Goal: Task Accomplishment & Management: Manage account settings

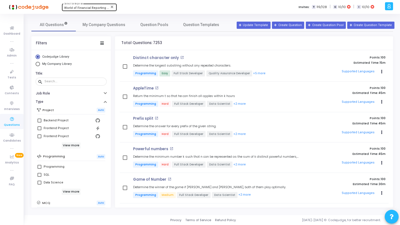
click at [82, 7] on span "World of Financial Reporting (1163)" at bounding box center [90, 8] width 52 height 4
type input "571"
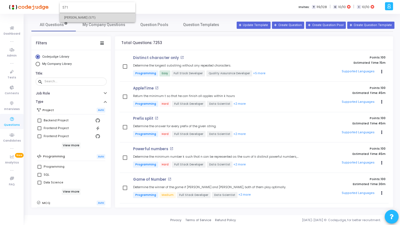
click at [83, 17] on span "Rajat Tyagi (571)" at bounding box center [97, 17] width 67 height 9
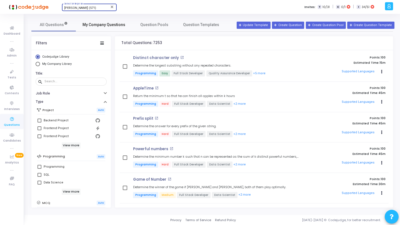
click at [98, 28] on link "My Company Questions" at bounding box center [104, 24] width 56 height 13
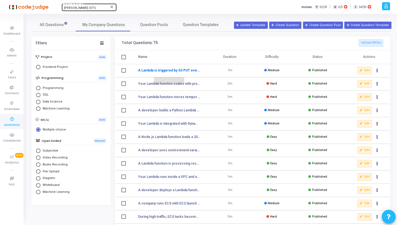
click at [172, 71] on link "A Lambda is triggered by S3 PUT events. Developers see that the function someti…" at bounding box center [169, 70] width 62 height 5
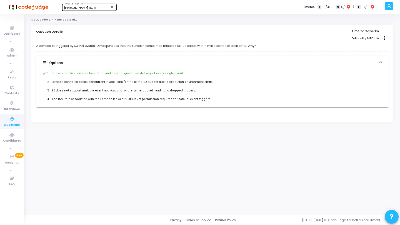
click at [42, 19] on link "My Questions" at bounding box center [40, 19] width 19 height 3
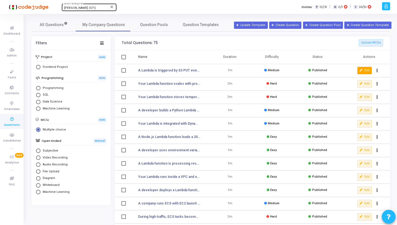
click at [367, 71] on button "Edit" at bounding box center [365, 70] width 14 height 7
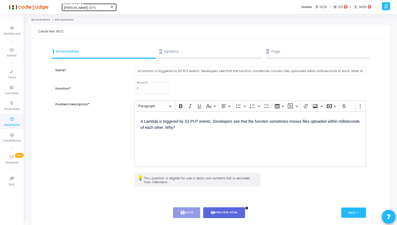
click at [312, 52] on div "3 Tags" at bounding box center [318, 51] width 104 height 9
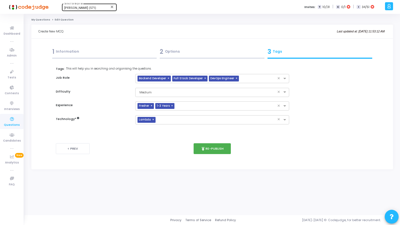
click at [10, 121] on icon at bounding box center [12, 119] width 12 height 7
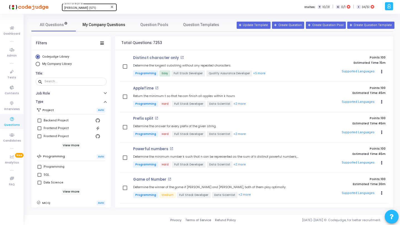
click at [103, 27] on span "My Company Questions" at bounding box center [103, 25] width 43 height 6
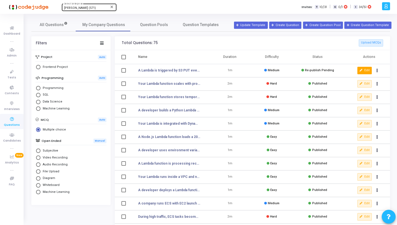
click at [367, 68] on button "Edit" at bounding box center [365, 70] width 14 height 7
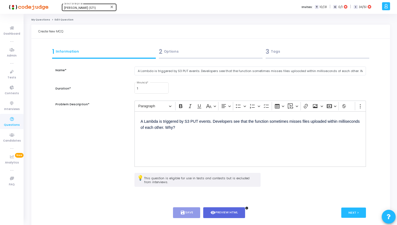
click at [276, 56] on div "3 Tags" at bounding box center [318, 51] width 104 height 9
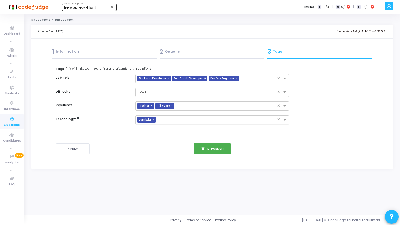
click at [153, 120] on span "×" at bounding box center [153, 120] width 3 height 6
click at [153, 120] on input "text" at bounding box center [209, 120] width 143 height 5
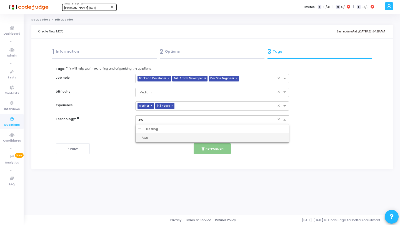
type input "AWS"
click at [151, 139] on div "Aws" at bounding box center [214, 138] width 144 height 5
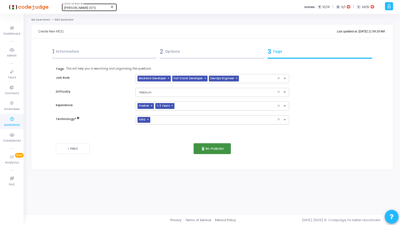
click at [212, 147] on button "publish Re-publish" at bounding box center [211, 149] width 37 height 11
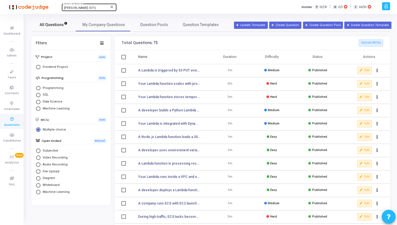
click at [47, 27] on span "All Questions" at bounding box center [54, 25] width 28 height 6
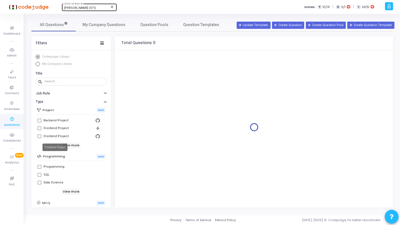
scroll to position [99, 0]
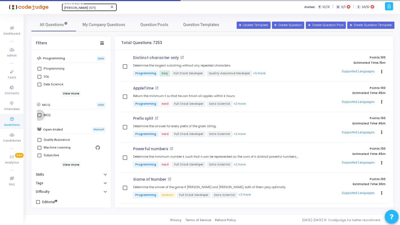
click at [40, 112] on label "MCQ" at bounding box center [70, 115] width 67 height 7
click at [39, 117] on input "MCQ" at bounding box center [39, 117] width 0 height 0
checkbox input "true"
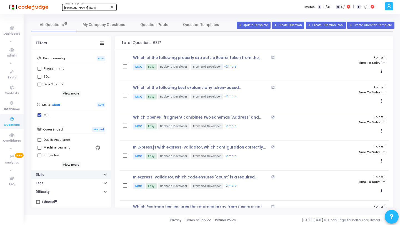
click at [55, 177] on button "Skills" at bounding box center [70, 175] width 79 height 9
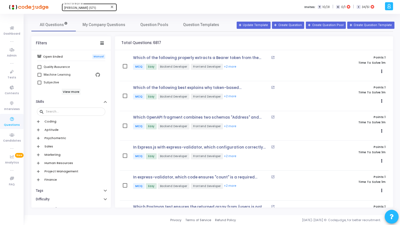
scroll to position [176, 0]
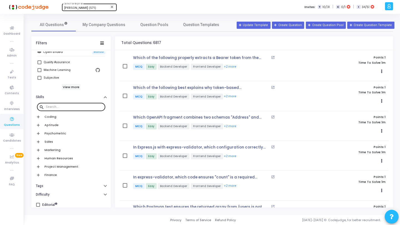
click at [71, 109] on div at bounding box center [74, 106] width 57 height 9
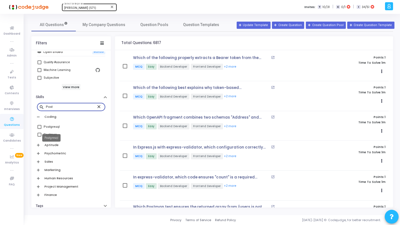
type input "Post"
click at [53, 129] on div "Postgresql" at bounding box center [52, 127] width 16 height 7
click at [39, 129] on input "Postgresql" at bounding box center [39, 129] width 0 height 0
checkbox input "true"
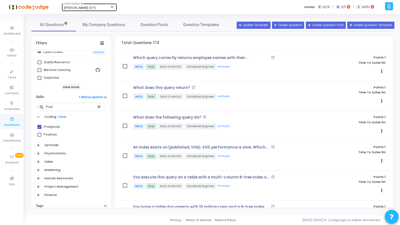
scroll to position [199, 0]
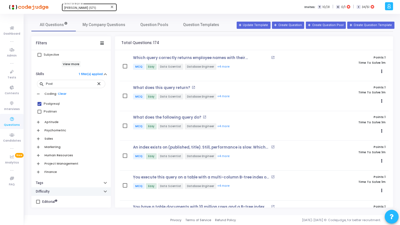
click at [47, 195] on button "Difficulty" at bounding box center [70, 192] width 79 height 9
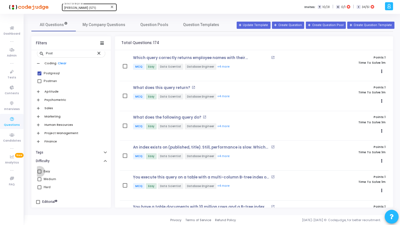
click at [43, 171] on label "Easy" at bounding box center [70, 171] width 67 height 7
click at [39, 174] on input "Easy" at bounding box center [39, 174] width 0 height 0
checkbox input "true"
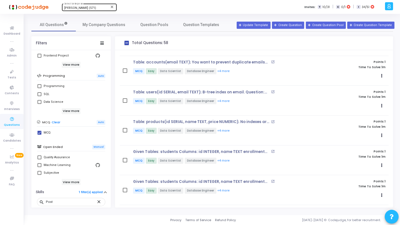
scroll to position [170, 0]
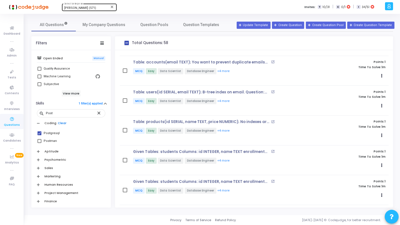
click at [61, 124] on link "Clear" at bounding box center [62, 124] width 9 height 4
checkbox input "false"
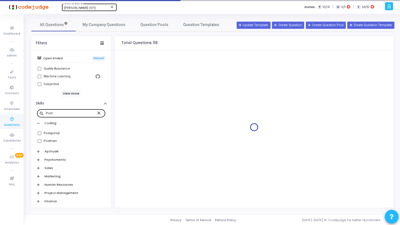
click at [96, 113] on mat-icon "close" at bounding box center [99, 112] width 7 height 5
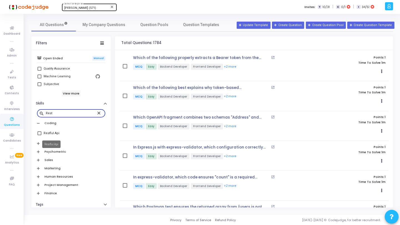
type input "Rest"
click at [55, 134] on div "Restful Api" at bounding box center [52, 133] width 16 height 7
click at [39, 135] on input "Restful Api" at bounding box center [39, 135] width 0 height 0
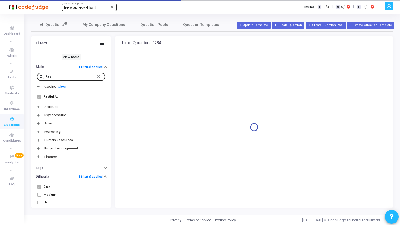
scroll to position [222, 0]
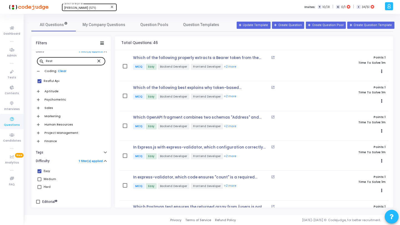
click at [59, 71] on link "Clear" at bounding box center [62, 71] width 9 height 4
checkbox input "false"
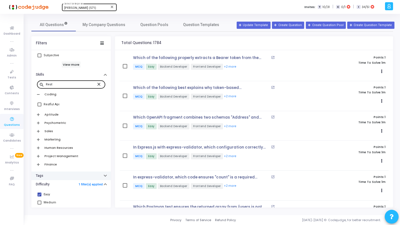
scroll to position [201, 0]
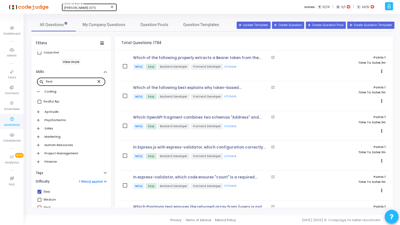
click at [40, 192] on span at bounding box center [39, 192] width 4 height 4
click at [39, 194] on input "Easy" at bounding box center [39, 194] width 0 height 0
checkbox input "false"
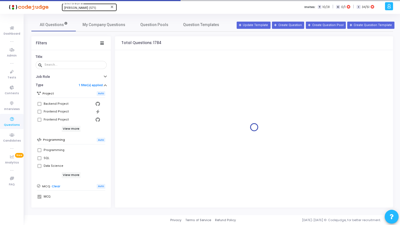
scroll to position [6, 0]
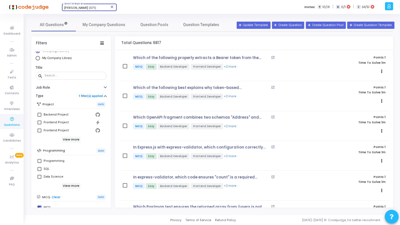
click at [80, 9] on span "Rajat Tyagi (571)" at bounding box center [80, 8] width 32 height 4
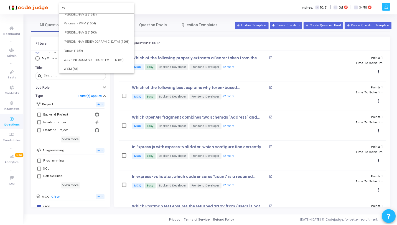
scroll to position [0, 0]
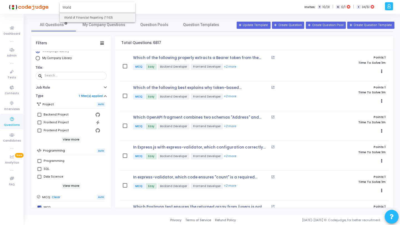
type input "World"
click at [82, 14] on span "World of Financial Reporting (1163)" at bounding box center [97, 17] width 67 height 9
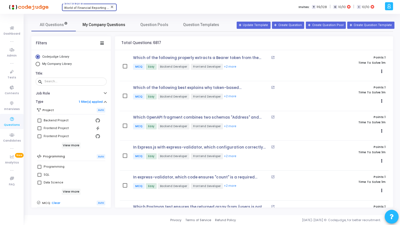
click at [100, 28] on link "My Company Questions" at bounding box center [104, 24] width 56 height 13
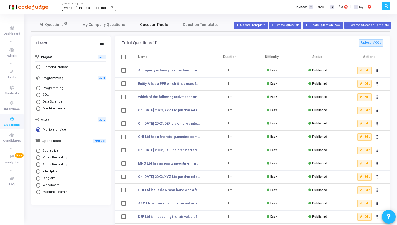
click at [140, 27] on link "Question Pools" at bounding box center [154, 24] width 44 height 13
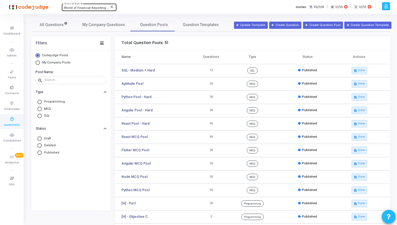
click at [62, 62] on span "My Company Pools" at bounding box center [56, 63] width 28 height 4
click at [40, 62] on input "My Company Pools" at bounding box center [38, 63] width 4 height 4
radio input "true"
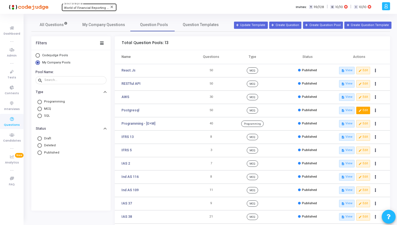
click at [363, 112] on button "edit Edit" at bounding box center [364, 110] width 14 height 7
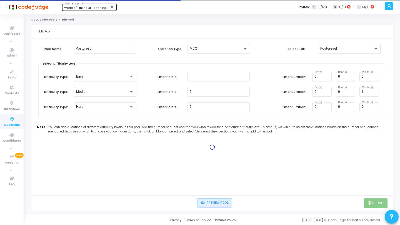
type input "1"
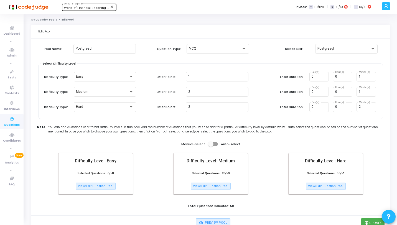
scroll to position [20, 0]
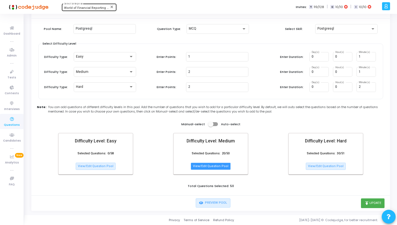
click at [216, 165] on button "View/Edit Question Pool" at bounding box center [211, 166] width 40 height 7
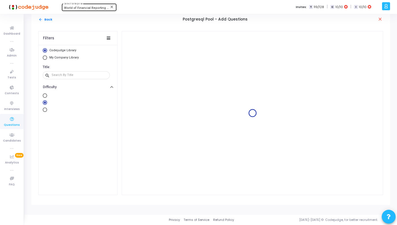
scroll to position [5, 0]
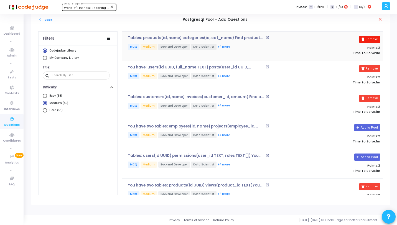
click at [368, 38] on button "Remove" at bounding box center [370, 39] width 21 height 7
click at [369, 67] on button "Remove" at bounding box center [370, 68] width 21 height 7
click at [369, 97] on button "Remove" at bounding box center [370, 98] width 21 height 7
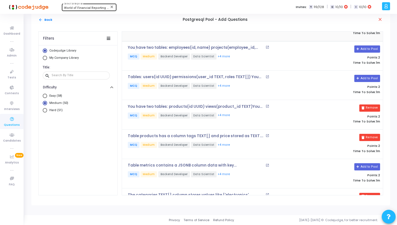
scroll to position [87, 0]
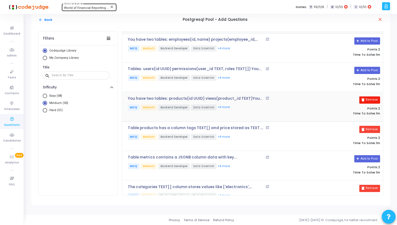
click at [371, 100] on button "Remove" at bounding box center [370, 100] width 21 height 7
click at [371, 127] on button "Remove" at bounding box center [370, 129] width 21 height 7
click at [58, 110] on span "Hard (51)" at bounding box center [55, 110] width 16 height 5
click at [47, 110] on input "Hard (51)" at bounding box center [45, 110] width 4 height 4
radio input "true"
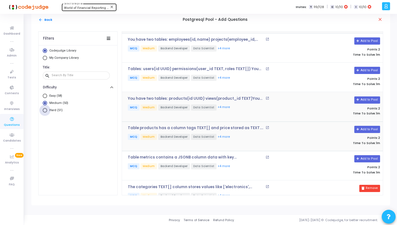
scroll to position [0, 0]
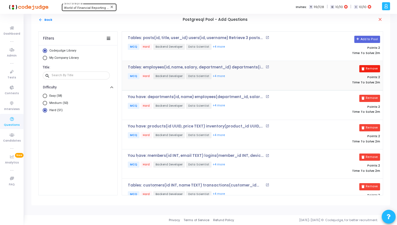
click at [373, 69] on button "Remove" at bounding box center [370, 68] width 21 height 7
click at [368, 99] on button "Remove" at bounding box center [370, 98] width 21 height 7
click at [368, 126] on button "Remove" at bounding box center [370, 127] width 21 height 7
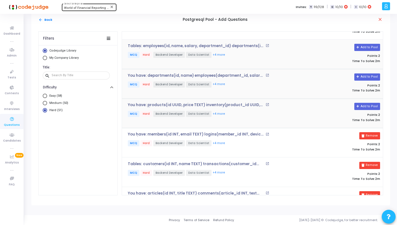
scroll to position [57, 0]
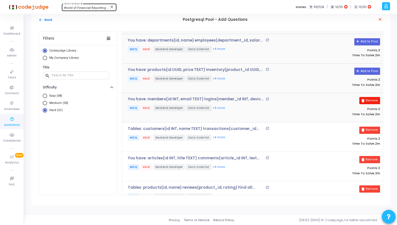
click at [372, 101] on button "Remove" at bounding box center [370, 100] width 21 height 7
click at [372, 132] on button "Remove" at bounding box center [370, 130] width 21 height 7
click at [372, 158] on button "Remove" at bounding box center [370, 159] width 21 height 7
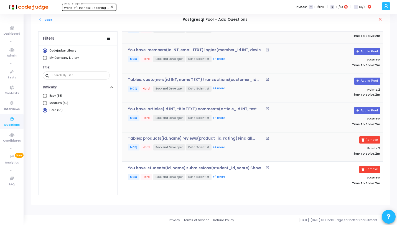
scroll to position [114, 0]
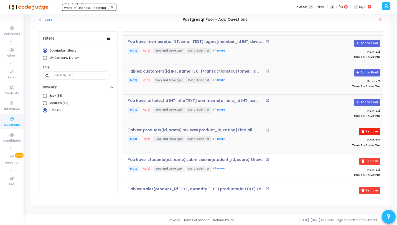
click at [369, 130] on button "Remove" at bounding box center [370, 131] width 21 height 7
click at [369, 159] on button "Remove" at bounding box center [370, 161] width 21 height 7
click at [368, 187] on button "Remove" at bounding box center [370, 190] width 21 height 7
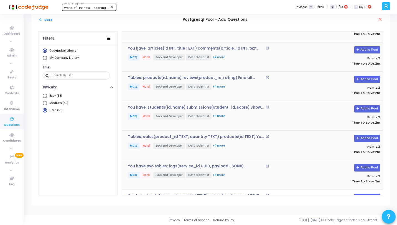
scroll to position [170, 0]
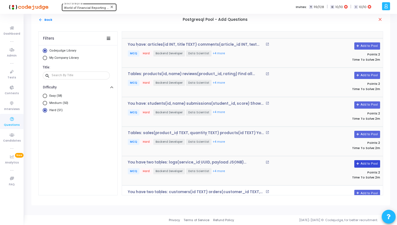
click at [372, 163] on button "Add to Pool" at bounding box center [368, 163] width 26 height 7
click at [372, 163] on button "Remove" at bounding box center [370, 163] width 21 height 7
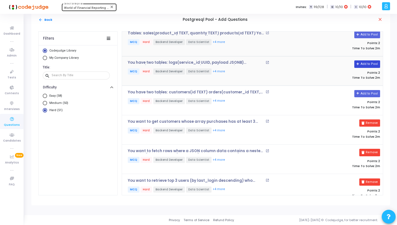
scroll to position [293, 0]
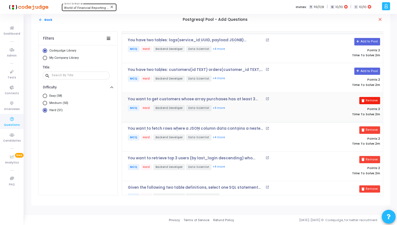
click at [369, 101] on button "Remove" at bounding box center [370, 100] width 21 height 7
click at [47, 19] on button "arrow_back Back" at bounding box center [45, 19] width 14 height 5
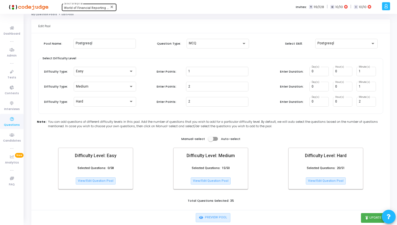
scroll to position [20, 0]
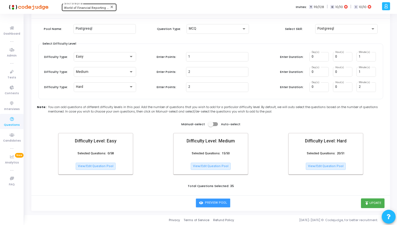
click at [215, 201] on button "Preview Pool" at bounding box center [213, 203] width 35 height 9
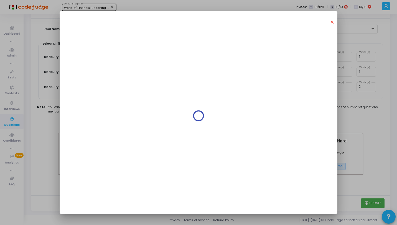
scroll to position [0, 0]
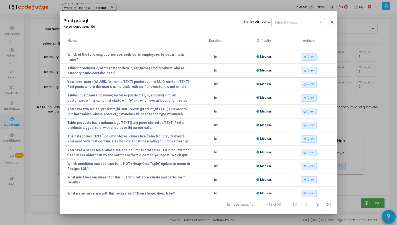
click at [333, 23] on mat-icon "close" at bounding box center [333, 23] width 7 height 7
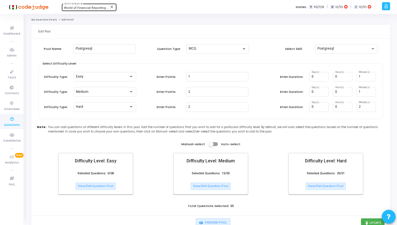
scroll to position [20, 0]
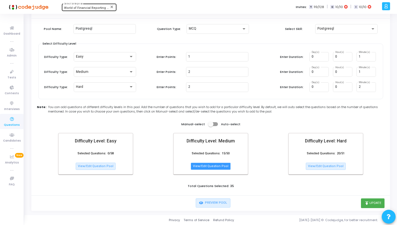
click at [210, 167] on button "View/Edit Question Pool" at bounding box center [211, 166] width 40 height 7
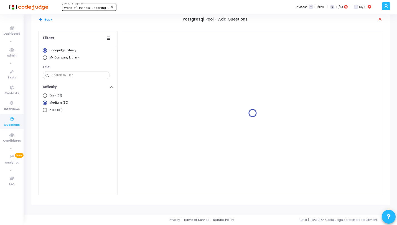
scroll to position [5, 0]
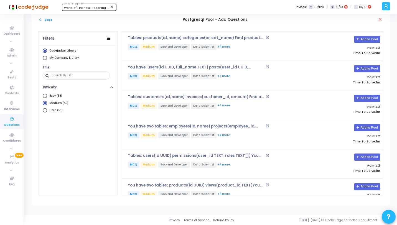
click at [60, 99] on mat-radio-button "Easy (58)" at bounding box center [78, 97] width 71 height 6
click at [59, 97] on span "Easy (58)" at bounding box center [54, 96] width 15 height 5
click at [47, 97] on input "Easy (58)" at bounding box center [45, 96] width 4 height 4
radio input "true"
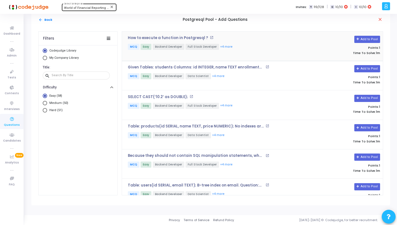
click at [234, 46] on p "MCQ Easy Backend Developer Full Stack Developer +4 more" at bounding box center [211, 47] width 167 height 7
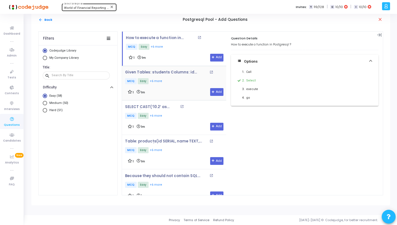
click at [180, 88] on div "1 1m Add" at bounding box center [176, 92] width 96 height 8
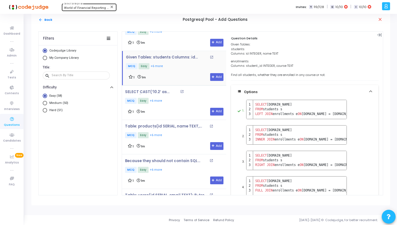
scroll to position [12, 0]
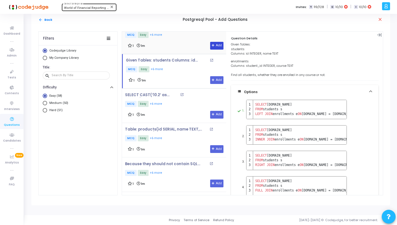
click at [213, 46] on button "Add" at bounding box center [217, 46] width 14 height 8
click at [217, 79] on button "Add" at bounding box center [217, 80] width 14 height 8
click at [190, 103] on div "SELECT CAST(‘10.2’ as DOUBLE); open_in_new MCQ Easy +6 more 1 1m Add" at bounding box center [175, 106] width 101 height 26
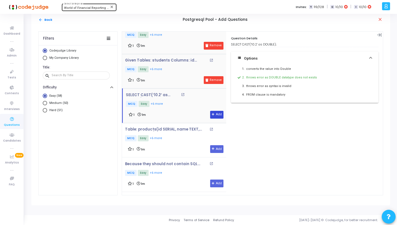
click at [215, 115] on button "Add" at bounding box center [217, 115] width 14 height 8
click at [216, 149] on button "Add" at bounding box center [217, 149] width 14 height 8
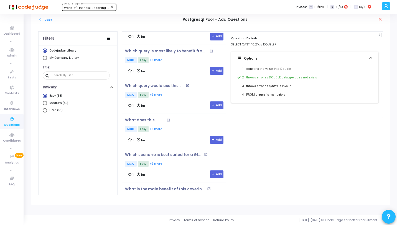
scroll to position [631, 0]
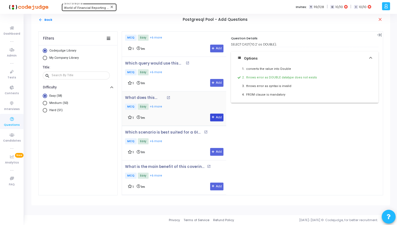
click at [217, 114] on button "Add" at bounding box center [217, 118] width 14 height 8
click at [214, 151] on button "Add" at bounding box center [217, 152] width 14 height 8
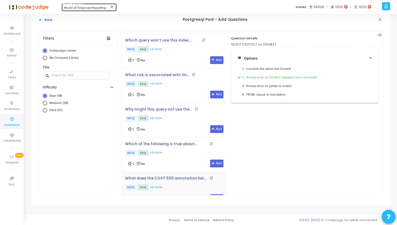
scroll to position [863, 0]
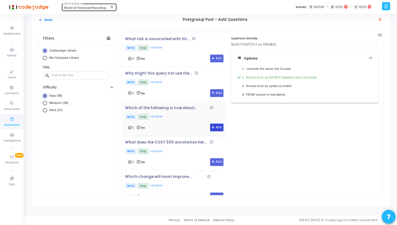
click at [217, 125] on button "Add" at bounding box center [217, 128] width 14 height 8
click at [212, 161] on icon at bounding box center [213, 162] width 3 height 3
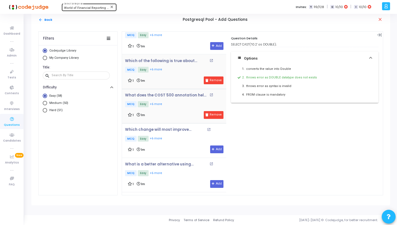
scroll to position [972, 0]
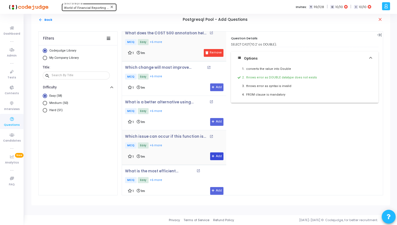
click at [217, 153] on button "Add" at bounding box center [217, 157] width 14 height 8
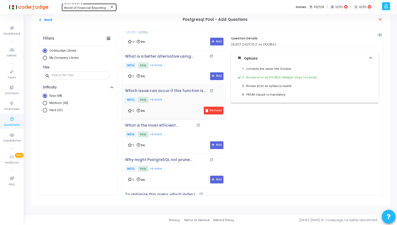
scroll to position [1101, 0]
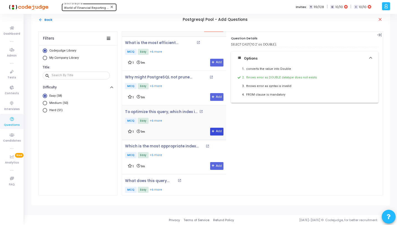
click at [216, 128] on button "Add" at bounding box center [217, 132] width 14 height 8
click at [216, 162] on button "Add" at bounding box center [217, 166] width 14 height 8
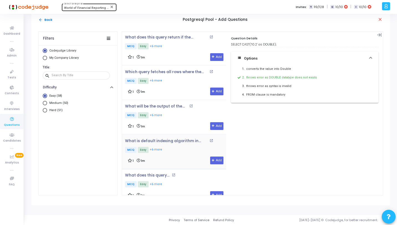
scroll to position [1285, 0]
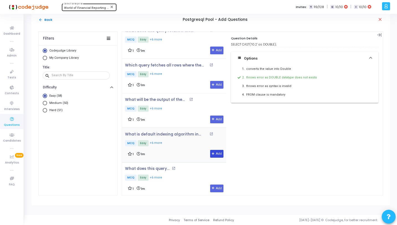
click at [215, 150] on button "Add" at bounding box center [217, 154] width 14 height 8
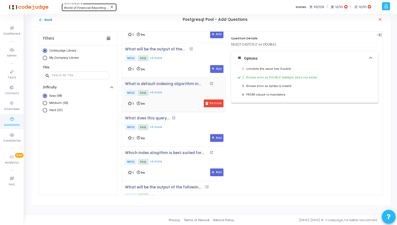
scroll to position [1383, 0]
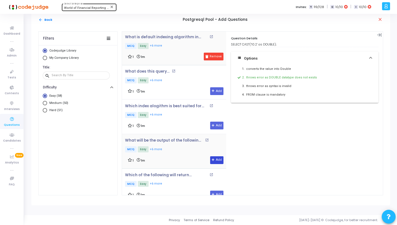
click at [214, 157] on button "Add" at bounding box center [217, 161] width 14 height 8
click at [213, 122] on button "Add" at bounding box center [217, 126] width 14 height 8
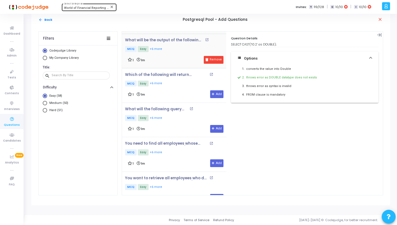
scroll to position [1609, 0]
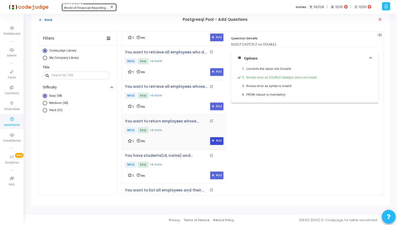
click at [217, 137] on button "Add" at bounding box center [217, 141] width 14 height 8
click at [214, 172] on button "Add" at bounding box center [217, 176] width 14 height 8
click at [42, 19] on mat-icon "arrow_back" at bounding box center [41, 20] width 4 height 4
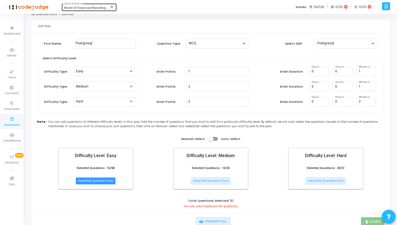
click at [96, 181] on button "View/Edit Question Pool" at bounding box center [96, 181] width 40 height 7
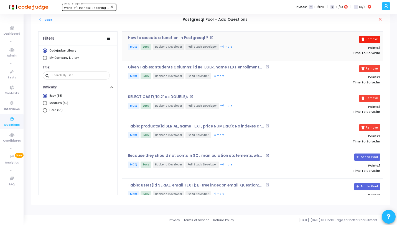
click at [371, 39] on button "Remove" at bounding box center [370, 39] width 21 height 7
click at [48, 19] on button "arrow_back Back" at bounding box center [45, 19] width 14 height 5
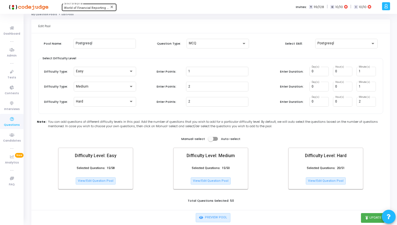
scroll to position [20, 0]
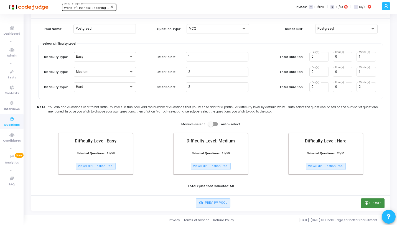
click at [373, 201] on button "publish Update" at bounding box center [373, 203] width 24 height 9
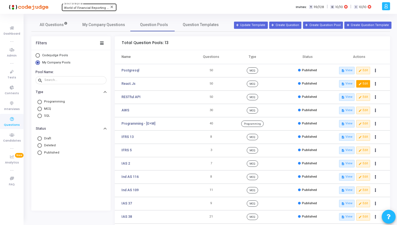
click at [359, 85] on icon "edit" at bounding box center [360, 83] width 3 height 3
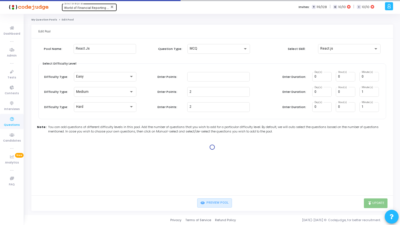
type input "1"
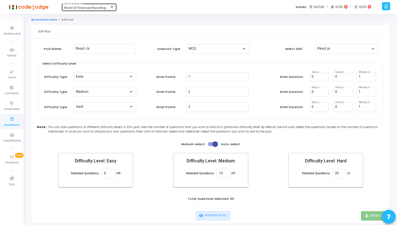
click at [47, 19] on link "My Question Pools" at bounding box center [44, 19] width 26 height 3
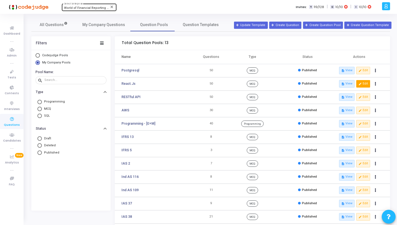
click at [361, 84] on icon "edit" at bounding box center [360, 83] width 3 height 3
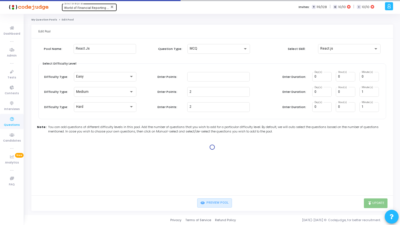
type input "1"
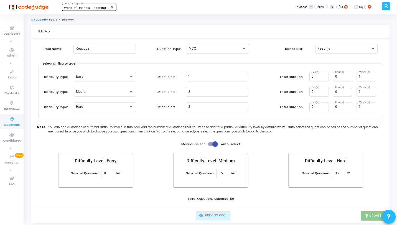
click at [45, 19] on link "My Question Pools" at bounding box center [44, 19] width 26 height 3
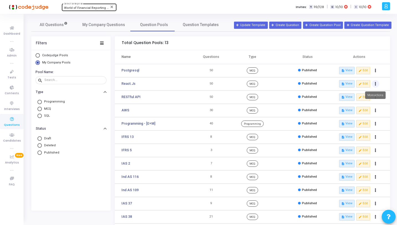
click at [375, 84] on icon "Actions" at bounding box center [375, 84] width 1 height 3
click at [364, 93] on button "clear Unpublish" at bounding box center [358, 95] width 43 height 9
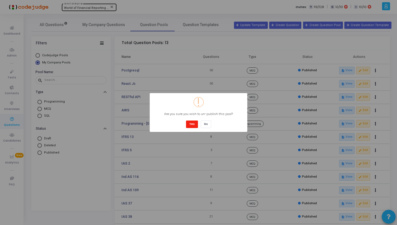
click at [192, 125] on button "Yes" at bounding box center [192, 124] width 12 height 7
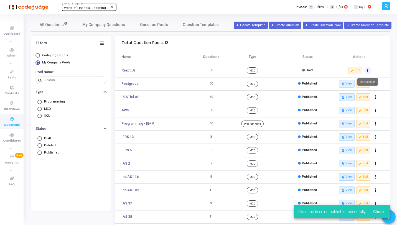
click at [368, 70] on icon "Actions" at bounding box center [368, 70] width 1 height 3
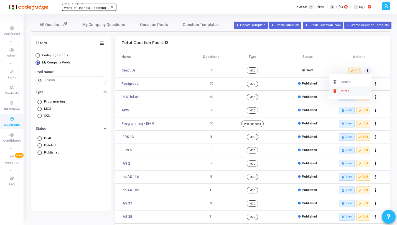
click at [351, 90] on button "delete Delete" at bounding box center [350, 91] width 43 height 9
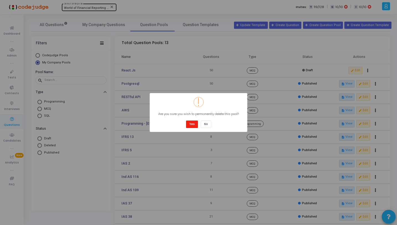
click at [195, 124] on button "Yes" at bounding box center [192, 124] width 12 height 7
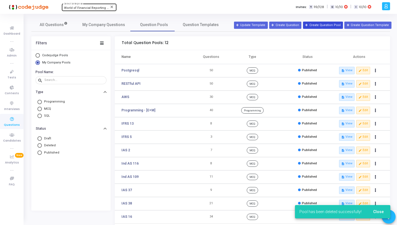
click at [319, 25] on button "Create Question Pool" at bounding box center [323, 25] width 40 height 7
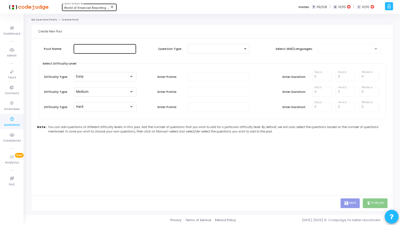
click at [119, 46] on div at bounding box center [105, 48] width 58 height 10
type input "React.js"
click at [213, 48] on div at bounding box center [216, 49] width 53 height 4
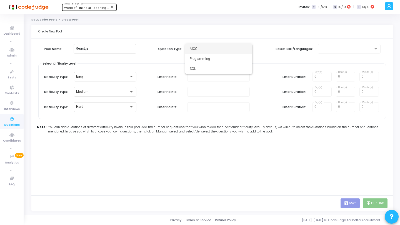
click at [206, 48] on span "MCQ" at bounding box center [219, 49] width 58 height 10
click at [317, 48] on div "Select Skill:" at bounding box center [326, 49] width 109 height 10
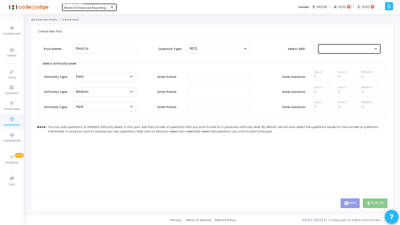
click at [322, 48] on div at bounding box center [346, 49] width 53 height 4
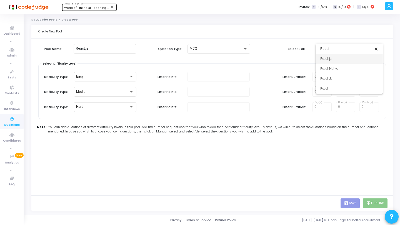
type input "React"
click at [335, 58] on span "React.js" at bounding box center [349, 59] width 58 height 10
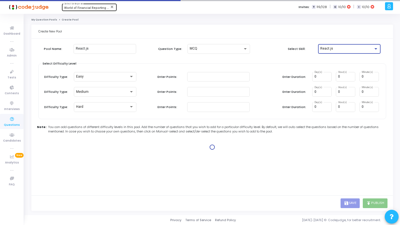
type input "1"
type input "2"
type input "1"
type input "2"
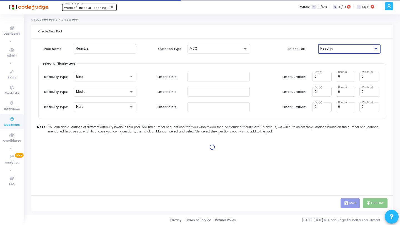
type input "2"
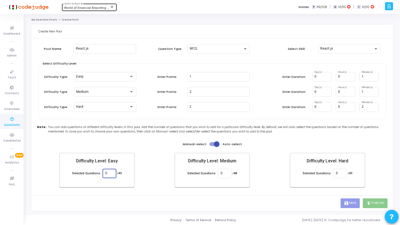
click at [109, 175] on input "0" at bounding box center [109, 174] width 8 height 4
type input "15"
click at [227, 177] on div "0" at bounding box center [224, 173] width 14 height 10
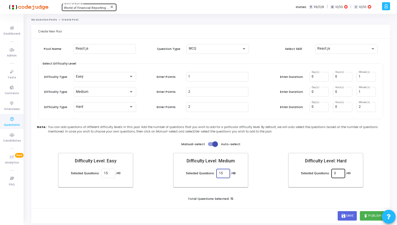
type input "15"
click at [341, 175] on input "0" at bounding box center [338, 174] width 8 height 4
type input "20"
click at [345, 198] on div "Total Questions Selected: 50" at bounding box center [211, 200] width 348 height 6
click at [373, 216] on button "publish Publish" at bounding box center [372, 216] width 25 height 9
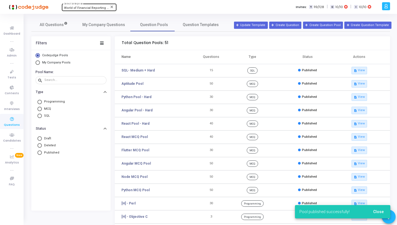
click at [40, 62] on span "Select Library" at bounding box center [38, 63] width 4 height 4
click at [40, 62] on input "My Company Pools" at bounding box center [38, 63] width 4 height 4
radio input "true"
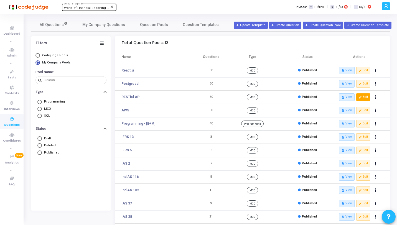
click at [366, 97] on button "edit Edit" at bounding box center [364, 97] width 14 height 7
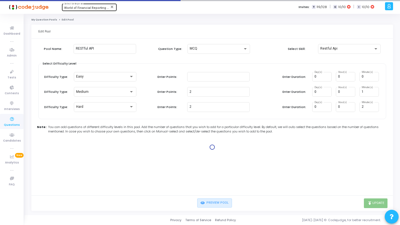
type input "1"
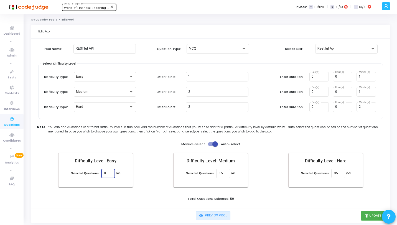
click at [108, 173] on input "0" at bounding box center [108, 174] width 8 height 4
type input "15"
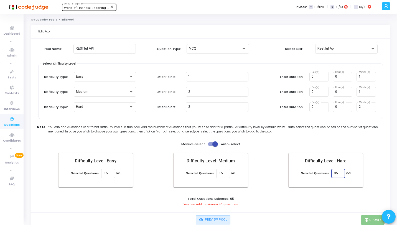
click at [338, 172] on input "35" at bounding box center [338, 174] width 8 height 4
type input "3"
type input "20"
click at [320, 193] on div "Pool Name: RESTful API Question Type: MCQ Select Skill: Restful Api Select Diff…" at bounding box center [210, 126] width 345 height 171
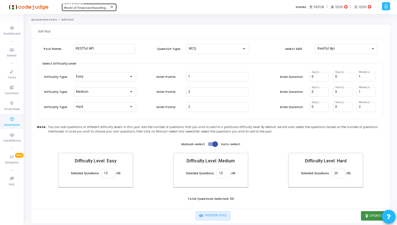
click at [371, 218] on button "publish Update" at bounding box center [373, 216] width 24 height 9
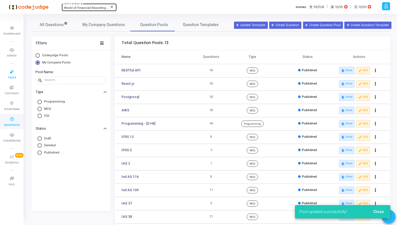
click at [13, 70] on icon at bounding box center [12, 72] width 12 height 7
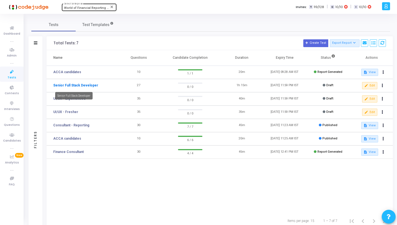
click at [82, 85] on link "Senior Full Stack Developer" at bounding box center [75, 85] width 45 height 5
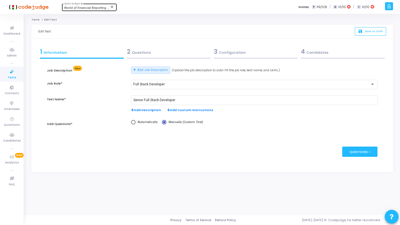
click at [153, 55] on div "2 Questions" at bounding box center [169, 51] width 84 height 9
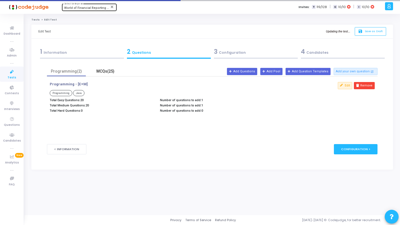
click at [107, 73] on div "MCQs(25)" at bounding box center [105, 72] width 32 height 6
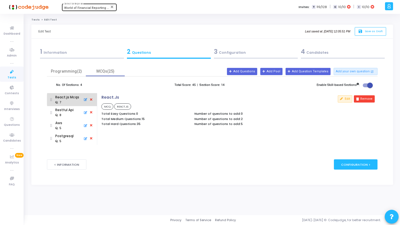
click at [91, 100] on icon at bounding box center [91, 100] width 5 height 6
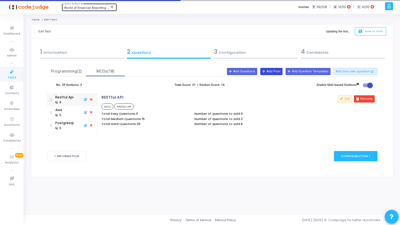
click at [275, 69] on button "Add Pool" at bounding box center [271, 71] width 22 height 7
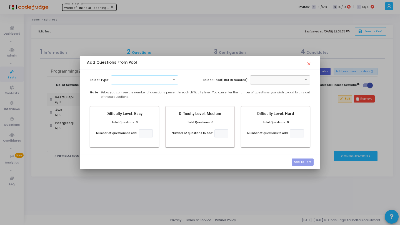
click at [168, 78] on div at bounding box center [144, 79] width 67 height 5
click at [147, 91] on div "MCQ" at bounding box center [144, 89] width 67 height 9
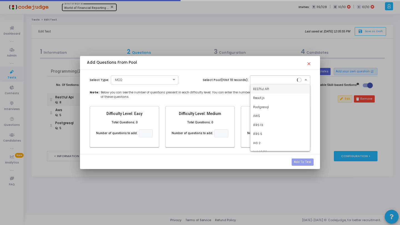
click at [275, 82] on div at bounding box center [280, 79] width 61 height 9
click at [259, 97] on span "React.js" at bounding box center [259, 98] width 12 height 4
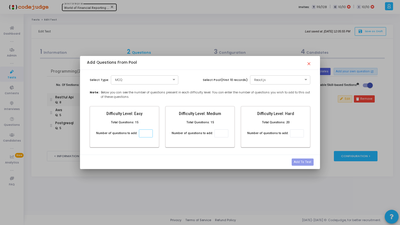
click at [145, 134] on input "number" at bounding box center [146, 134] width 14 height 8
type input "2"
click at [218, 135] on input "number" at bounding box center [221, 134] width 14 height 8
type input "3"
click at [297, 132] on input "number" at bounding box center [297, 134] width 14 height 8
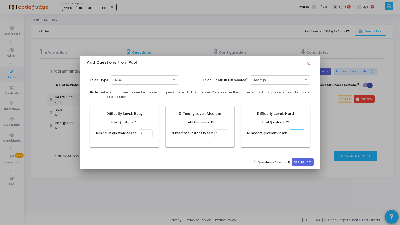
type input "3"
type input "2"
click at [218, 135] on input "3" at bounding box center [221, 134] width 14 height 8
type input "2"
click at [298, 134] on input "2" at bounding box center [297, 134] width 14 height 8
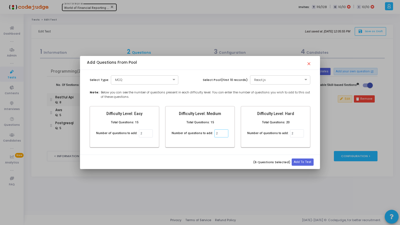
click at [220, 134] on input "2" at bounding box center [221, 134] width 14 height 8
type input "3"
click at [300, 163] on button "Add To Test" at bounding box center [302, 162] width 22 height 7
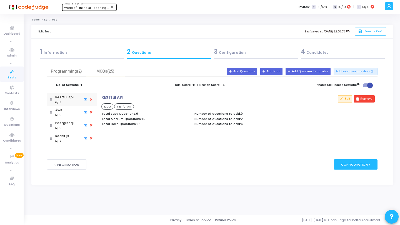
click at [67, 102] on div ": 8" at bounding box center [64, 102] width 18 height 5
click at [361, 98] on button "Remove" at bounding box center [364, 98] width 21 height 7
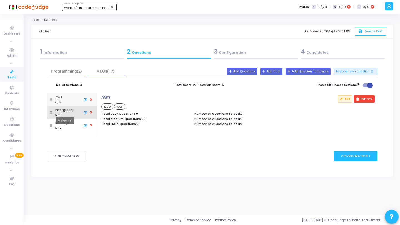
click at [69, 112] on div "Postgresql" at bounding box center [64, 110] width 18 height 5
click at [364, 99] on button "Remove" at bounding box center [364, 98] width 21 height 7
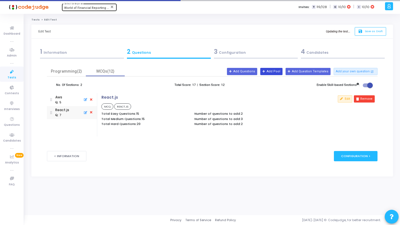
click at [282, 71] on button "Add Pool" at bounding box center [271, 71] width 22 height 7
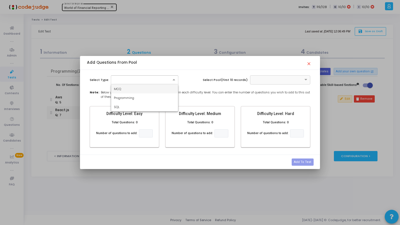
click at [169, 80] on div at bounding box center [144, 79] width 67 height 5
click at [157, 92] on div "MCQ" at bounding box center [144, 89] width 67 height 9
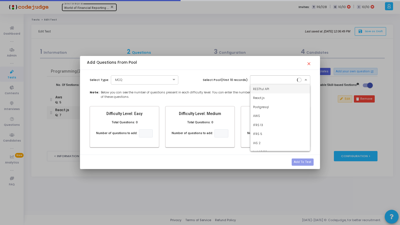
click at [276, 82] on div at bounding box center [280, 79] width 61 height 9
click at [269, 90] on div "RESTful API" at bounding box center [280, 89] width 60 height 9
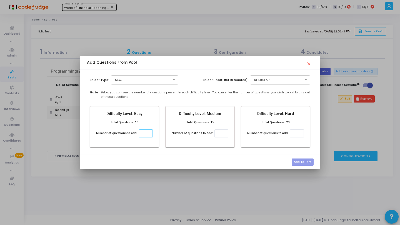
click at [145, 134] on input "number" at bounding box center [146, 134] width 14 height 8
type input "2"
click at [219, 134] on input "number" at bounding box center [221, 134] width 14 height 8
type input "3"
click at [293, 136] on input "number" at bounding box center [297, 134] width 14 height 8
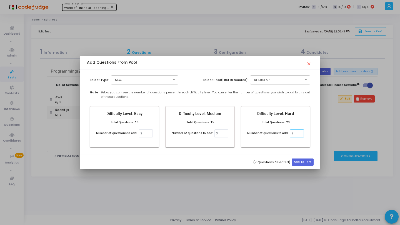
type input "2"
type input "3"
click at [303, 163] on button "Add To Test" at bounding box center [302, 162] width 22 height 7
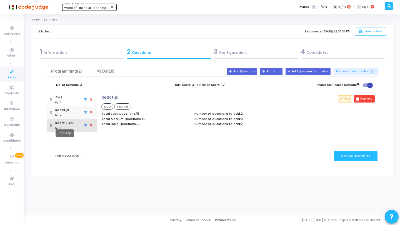
click at [64, 125] on div "Restful Api" at bounding box center [64, 123] width 18 height 5
click at [72, 115] on div "React.js : 7" at bounding box center [71, 112] width 43 height 13
click at [273, 70] on button "Add Pool" at bounding box center [271, 71] width 22 height 7
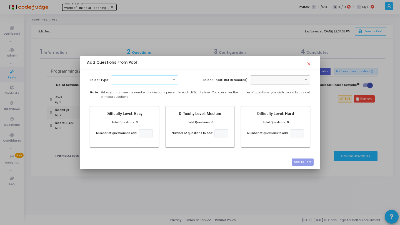
click at [156, 79] on div at bounding box center [144, 79] width 67 height 5
click at [149, 87] on div "MCQ" at bounding box center [144, 89] width 67 height 9
click at [255, 82] on div at bounding box center [280, 79] width 61 height 9
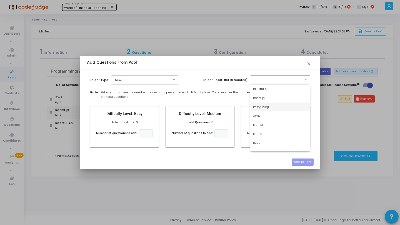
click at [263, 108] on span "Postgresql" at bounding box center [261, 107] width 16 height 4
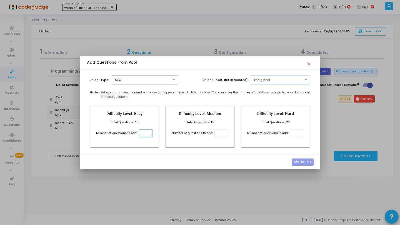
click at [147, 135] on input "number" at bounding box center [146, 134] width 14 height 8
type input "1"
click at [219, 134] on input "number" at bounding box center [221, 134] width 14 height 8
type input "2"
click at [295, 134] on input "number" at bounding box center [297, 134] width 14 height 8
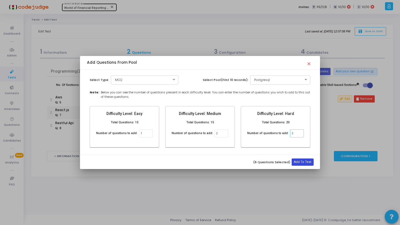
type input "3"
click at [297, 162] on button "Add To Test" at bounding box center [302, 162] width 22 height 7
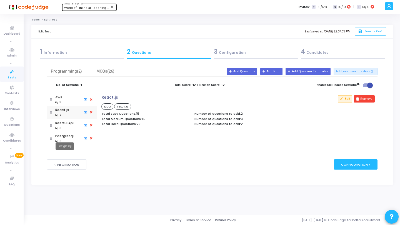
click at [67, 137] on div "Postgresql" at bounding box center [64, 136] width 18 height 5
click at [346, 98] on button "Edit" at bounding box center [345, 98] width 14 height 7
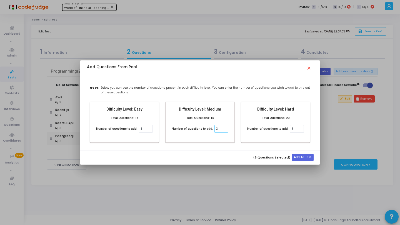
click at [223, 130] on input "2" at bounding box center [221, 129] width 14 height 8
click at [301, 130] on input "3" at bounding box center [297, 129] width 14 height 8
type input "2"
click at [307, 160] on button "Add To Test" at bounding box center [302, 157] width 22 height 7
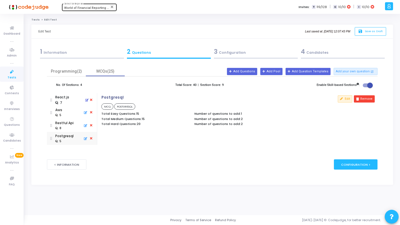
drag, startPoint x: 51, startPoint y: 112, endPoint x: 51, endPoint y: 94, distance: 18.3
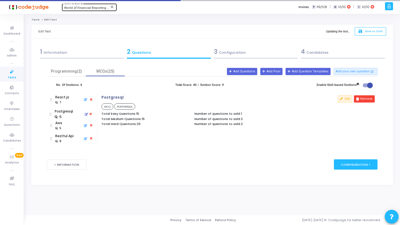
drag, startPoint x: 52, startPoint y: 139, endPoint x: 51, endPoint y: 111, distance: 27.5
drag, startPoint x: 51, startPoint y: 138, endPoint x: 51, endPoint y: 125, distance: 13.6
click at [64, 138] on div "Aws : 5" at bounding box center [71, 138] width 43 height 13
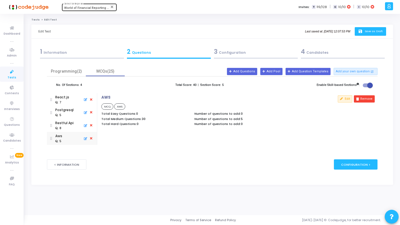
click at [368, 31] on span "Save as Draft" at bounding box center [373, 31] width 18 height 4
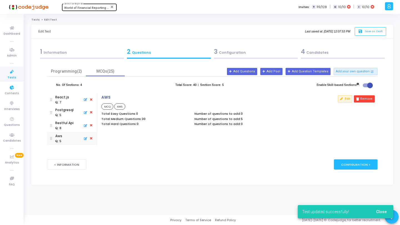
click at [12, 75] on icon at bounding box center [12, 72] width 12 height 7
